Goal: Transaction & Acquisition: Purchase product/service

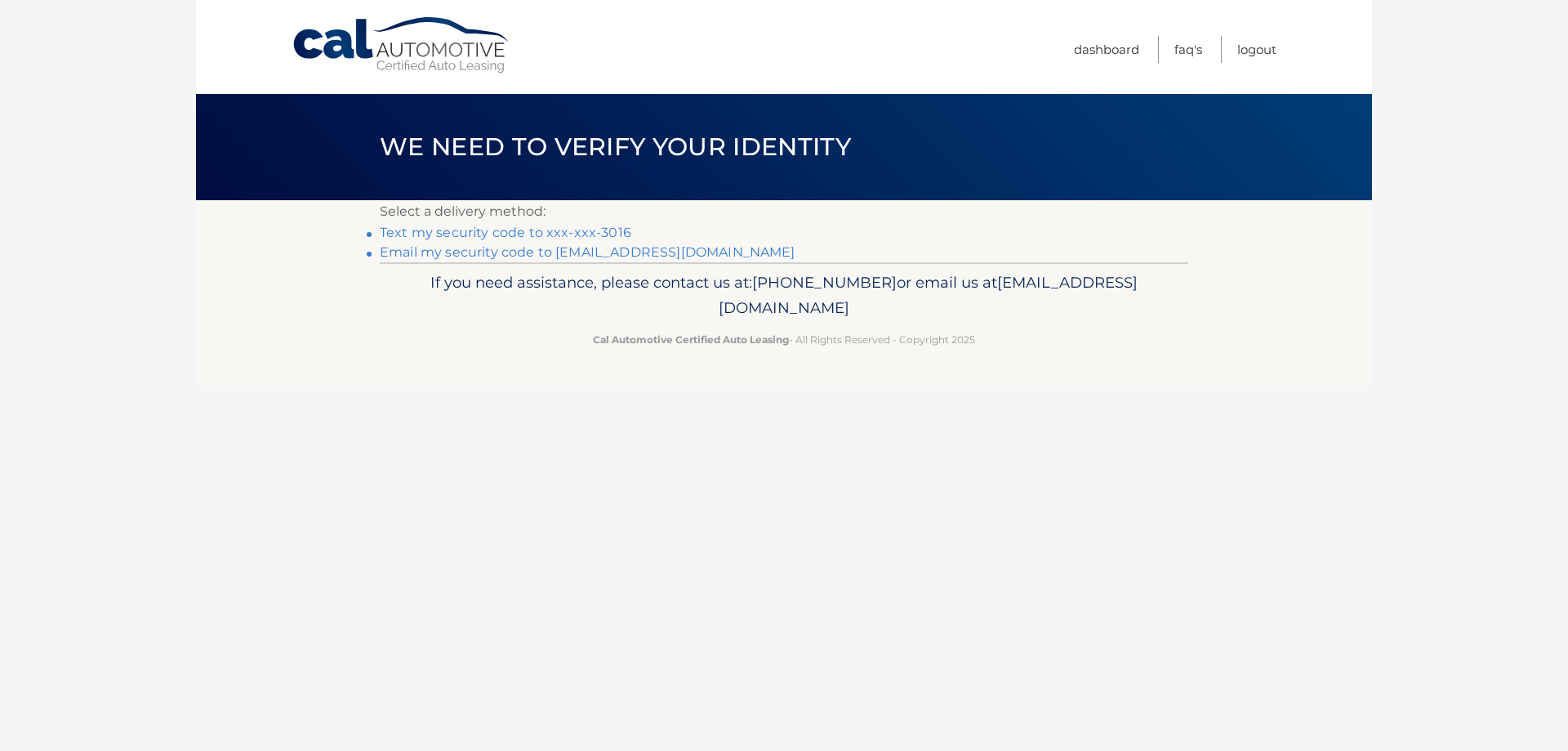
click at [427, 227] on link "Text my security code to xxx-xxx-3016" at bounding box center [506, 233] width 252 height 16
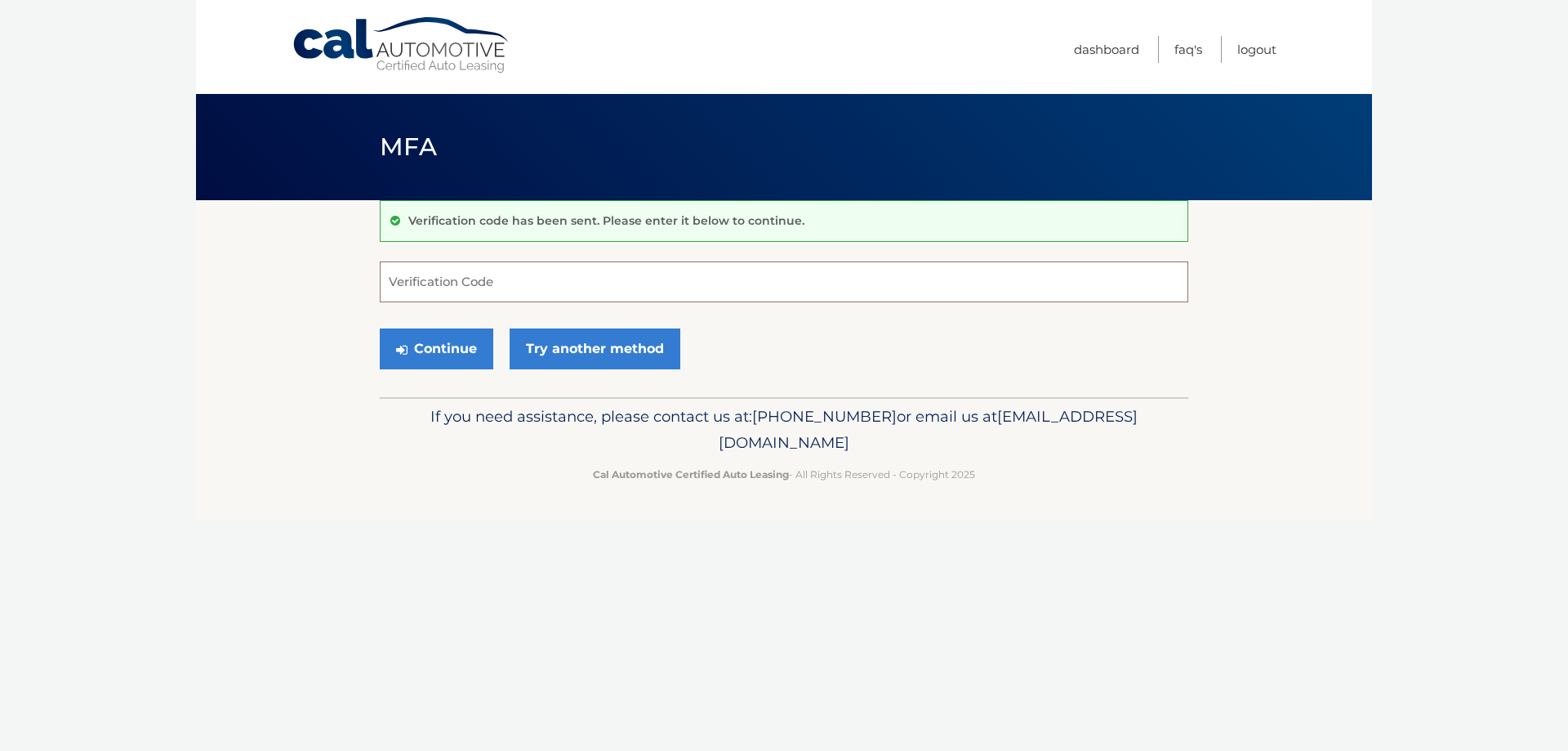
click at [449, 282] on input "Verification Code" at bounding box center [784, 282] width 809 height 41
type input "787876"
click at [473, 349] on button "Continue" at bounding box center [436, 349] width 114 height 41
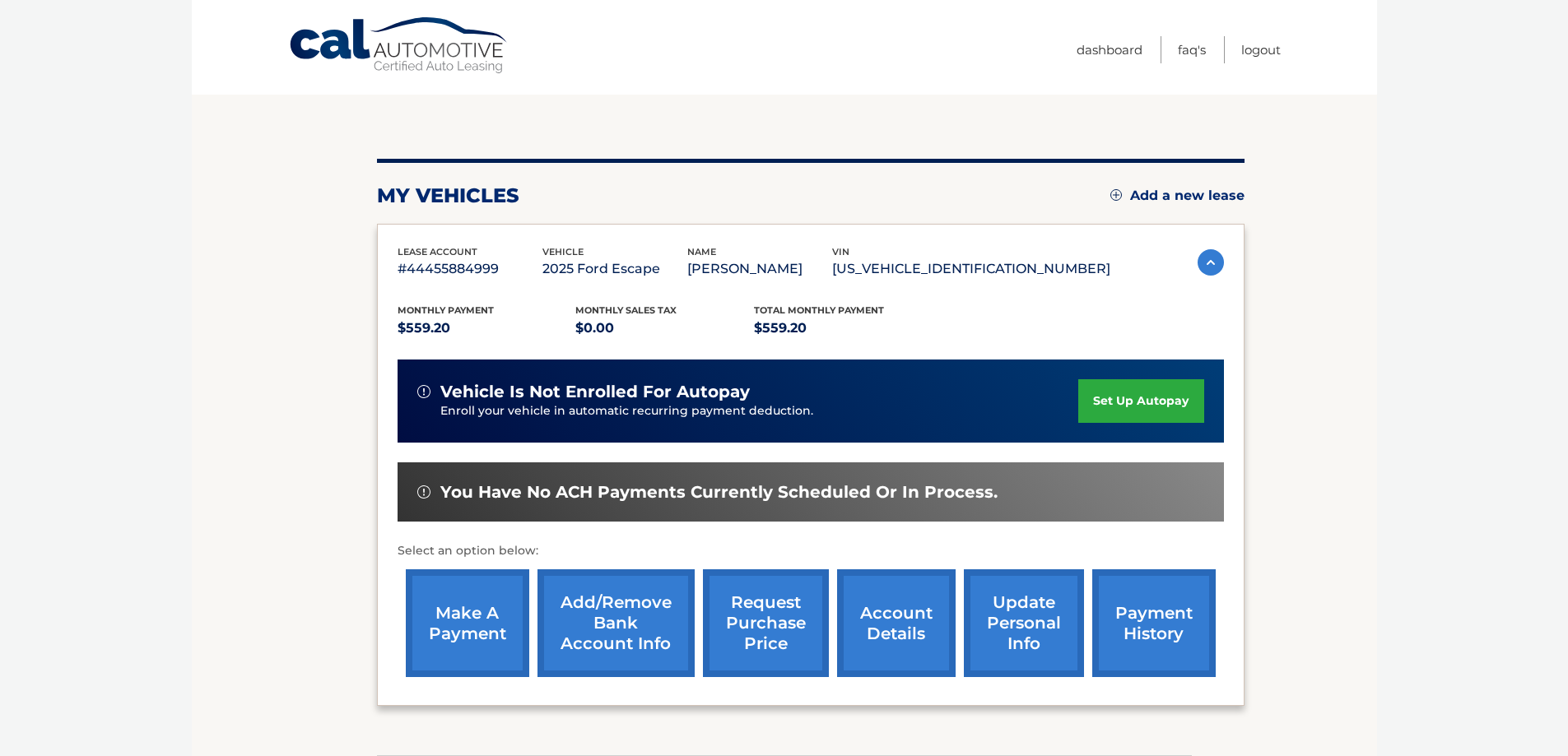
scroll to position [118, 0]
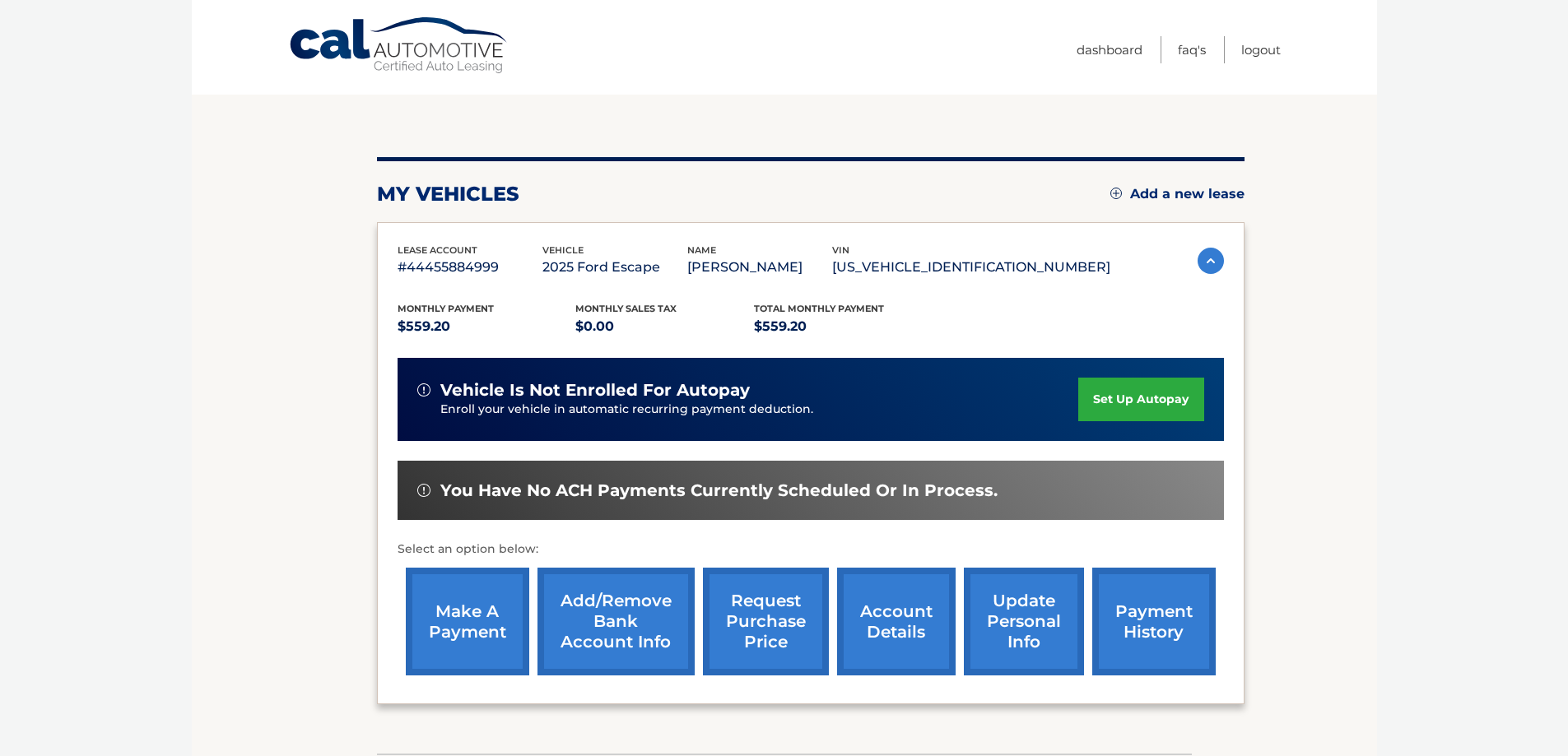
click at [497, 641] on link "make a payment" at bounding box center [468, 621] width 123 height 108
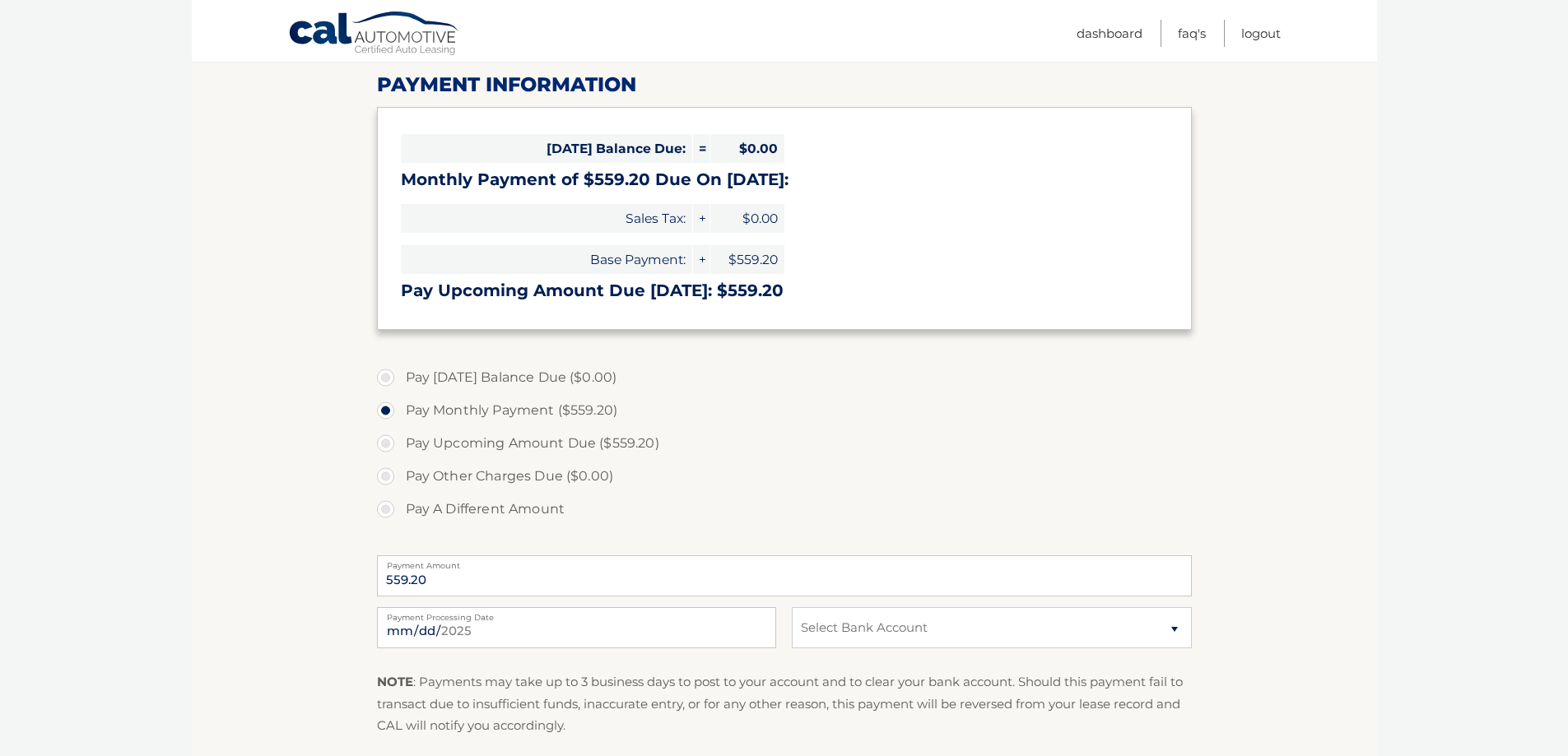
scroll to position [221, 0]
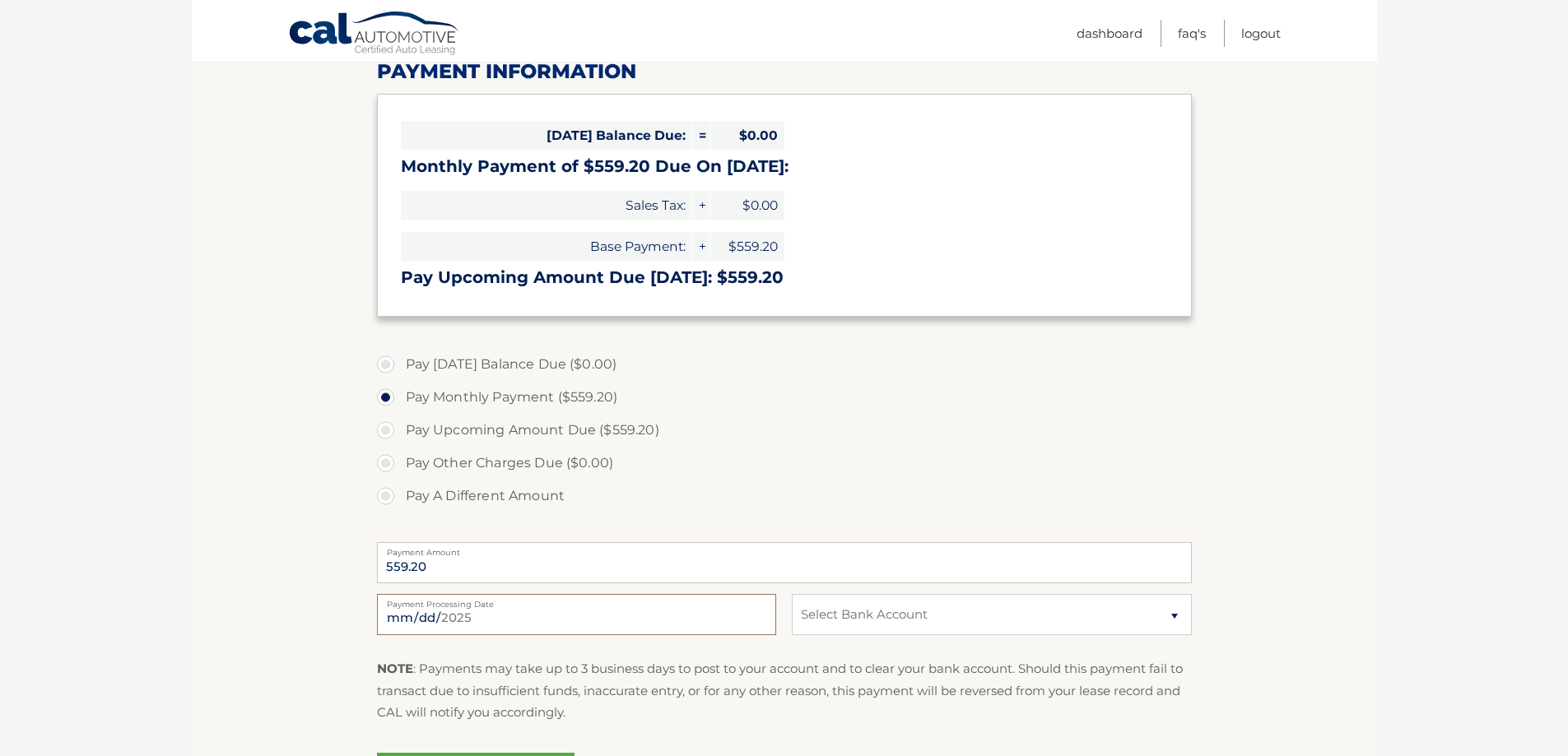
click at [733, 611] on input "2025-10-01" at bounding box center [577, 614] width 399 height 41
type input "2025-10-06"
click at [1172, 614] on select "Select Bank Account Checking SANTANDER *****6677 Checking SANTANDER *****6677" at bounding box center [992, 614] width 399 height 41
select select "MDE2ZTEzZWEtYjUyZS00MDQzLWIxMzItMGMyZGMwMWMxZjAz"
click at [792, 594] on select "Select Bank Account Checking SANTANDER *****6677 Checking SANTANDER *****6677" at bounding box center [992, 614] width 399 height 41
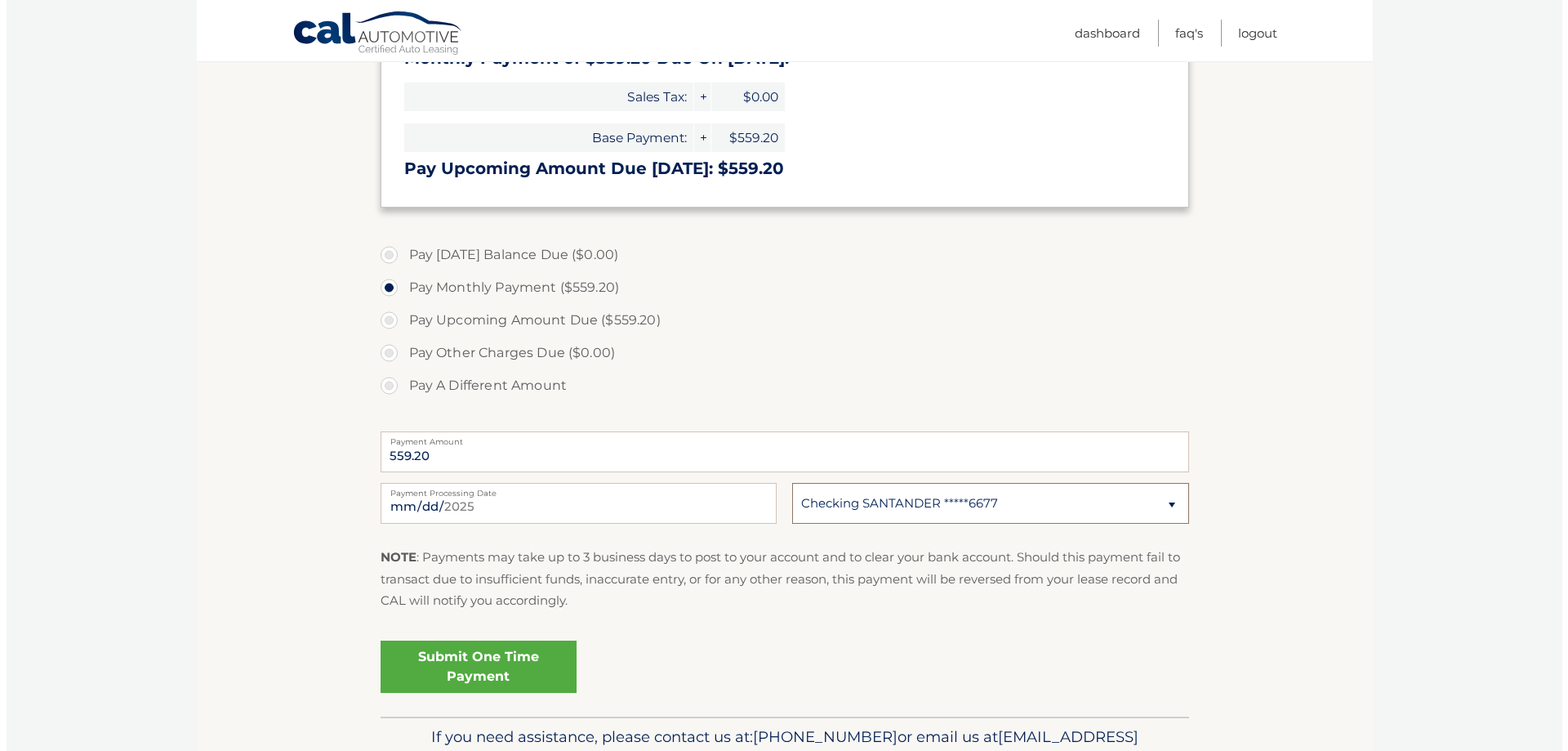
scroll to position [329, 0]
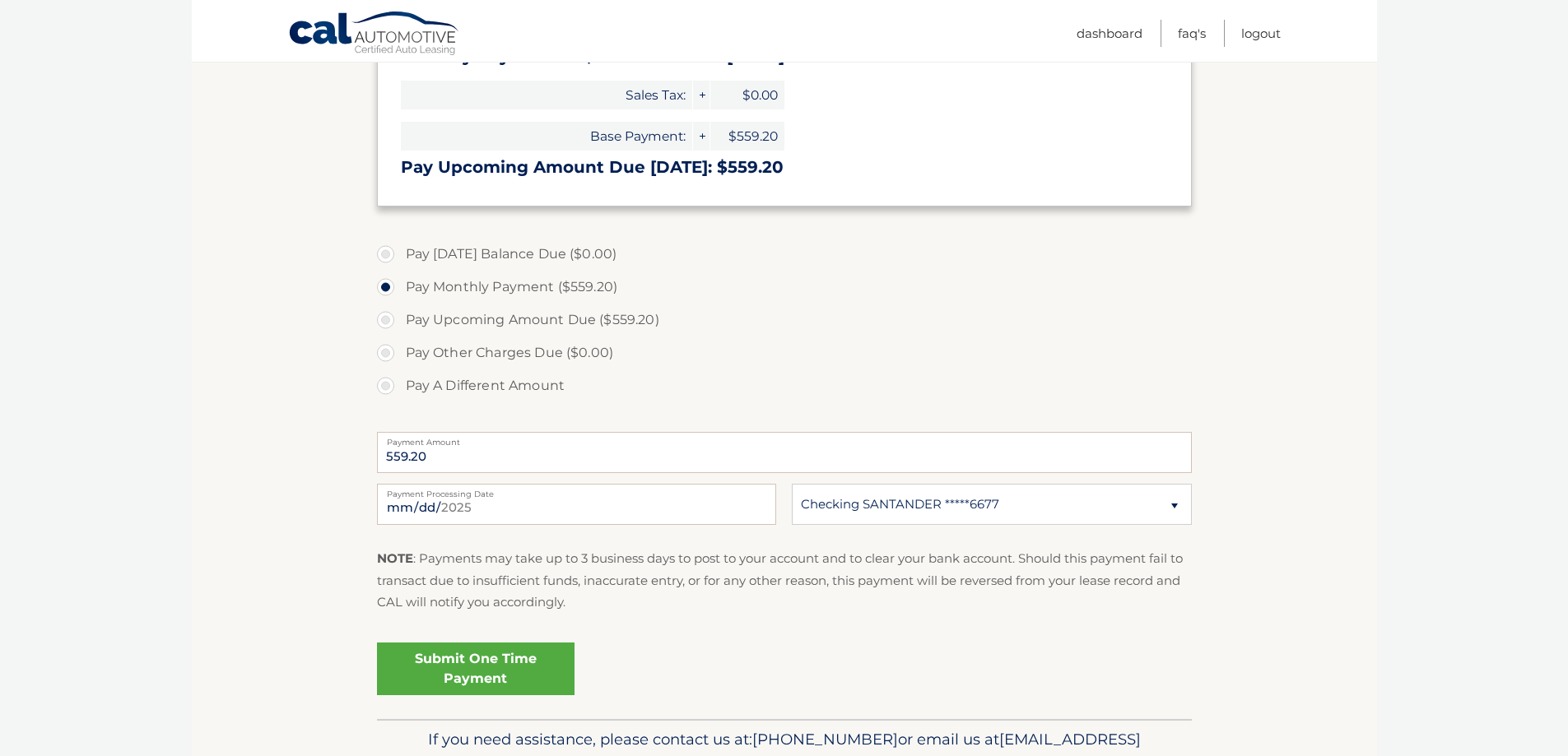
click at [494, 673] on link "Submit One Time Payment" at bounding box center [476, 668] width 198 height 52
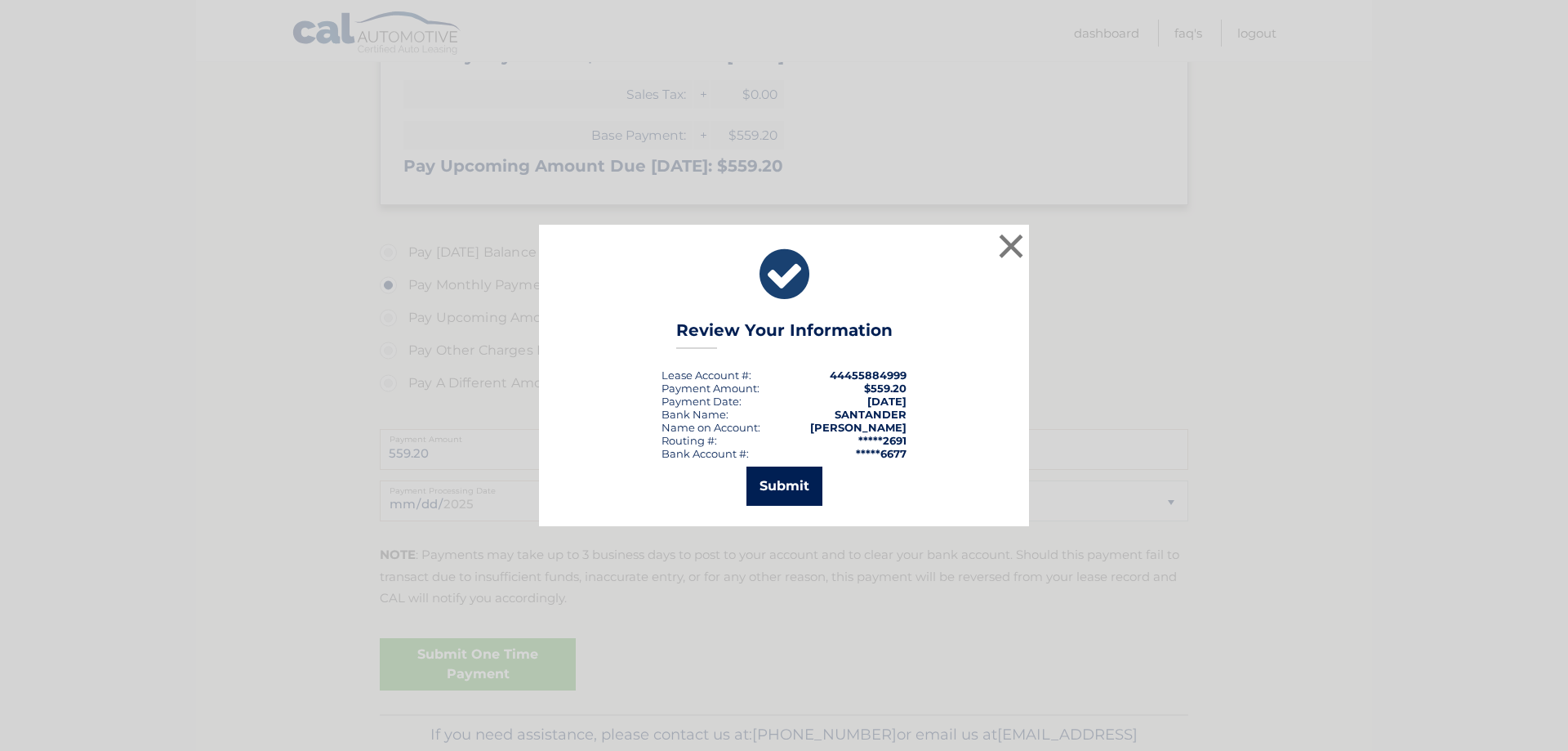
click at [773, 486] on button "Submit" at bounding box center [784, 486] width 76 height 39
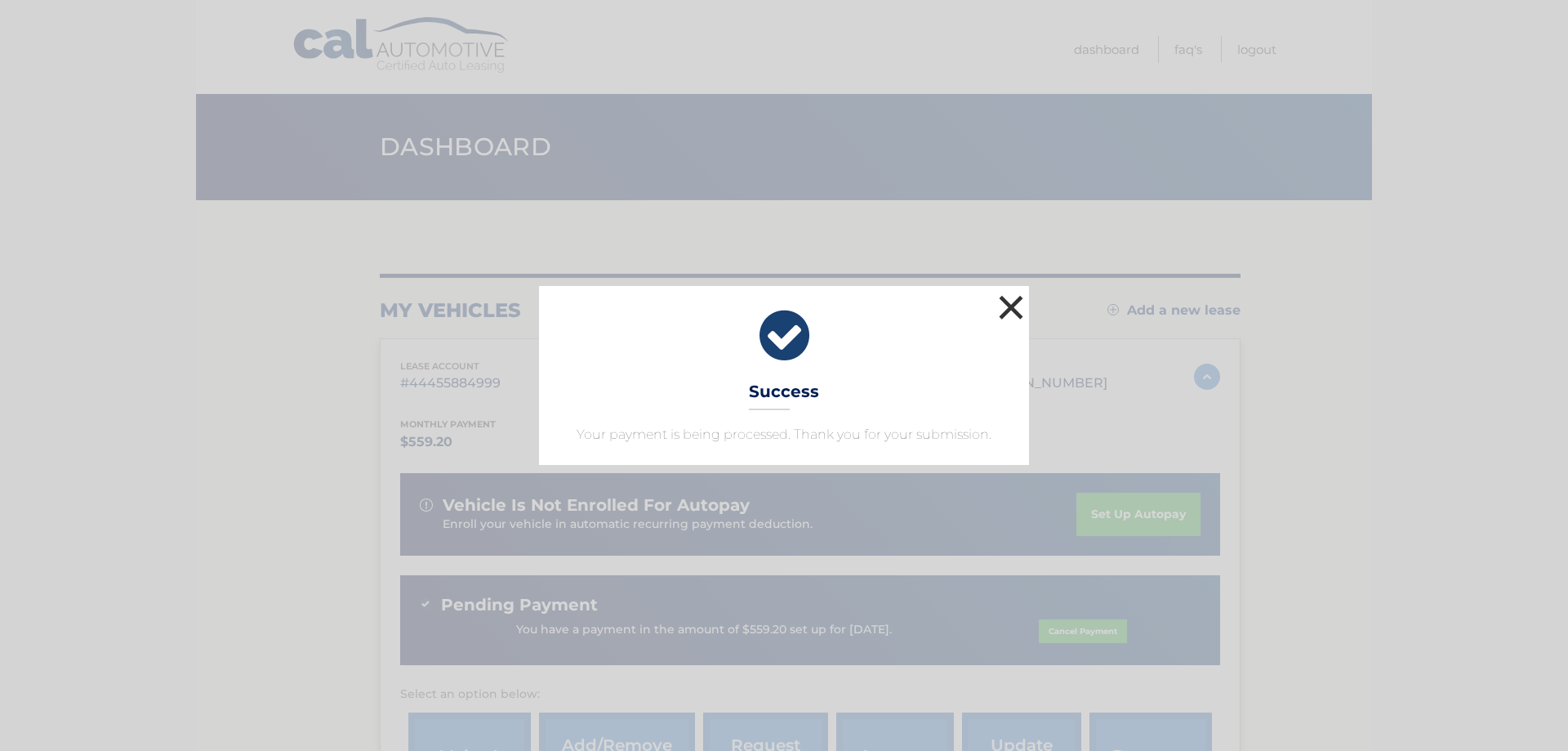
click at [1013, 308] on button "×" at bounding box center [1011, 308] width 33 height 33
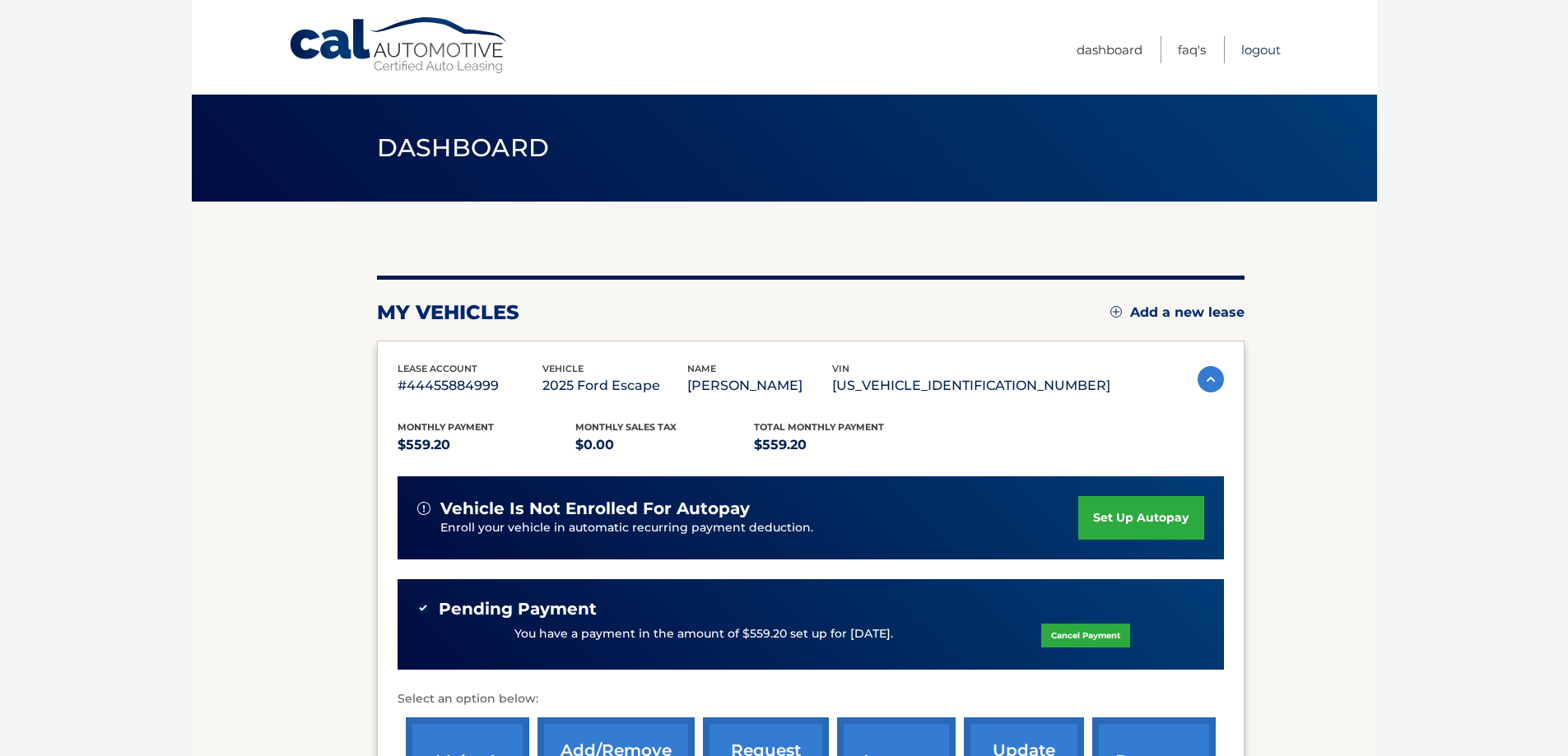
click at [1262, 56] on link "Logout" at bounding box center [1261, 49] width 39 height 27
